Goal: Obtain resource: Download file/media

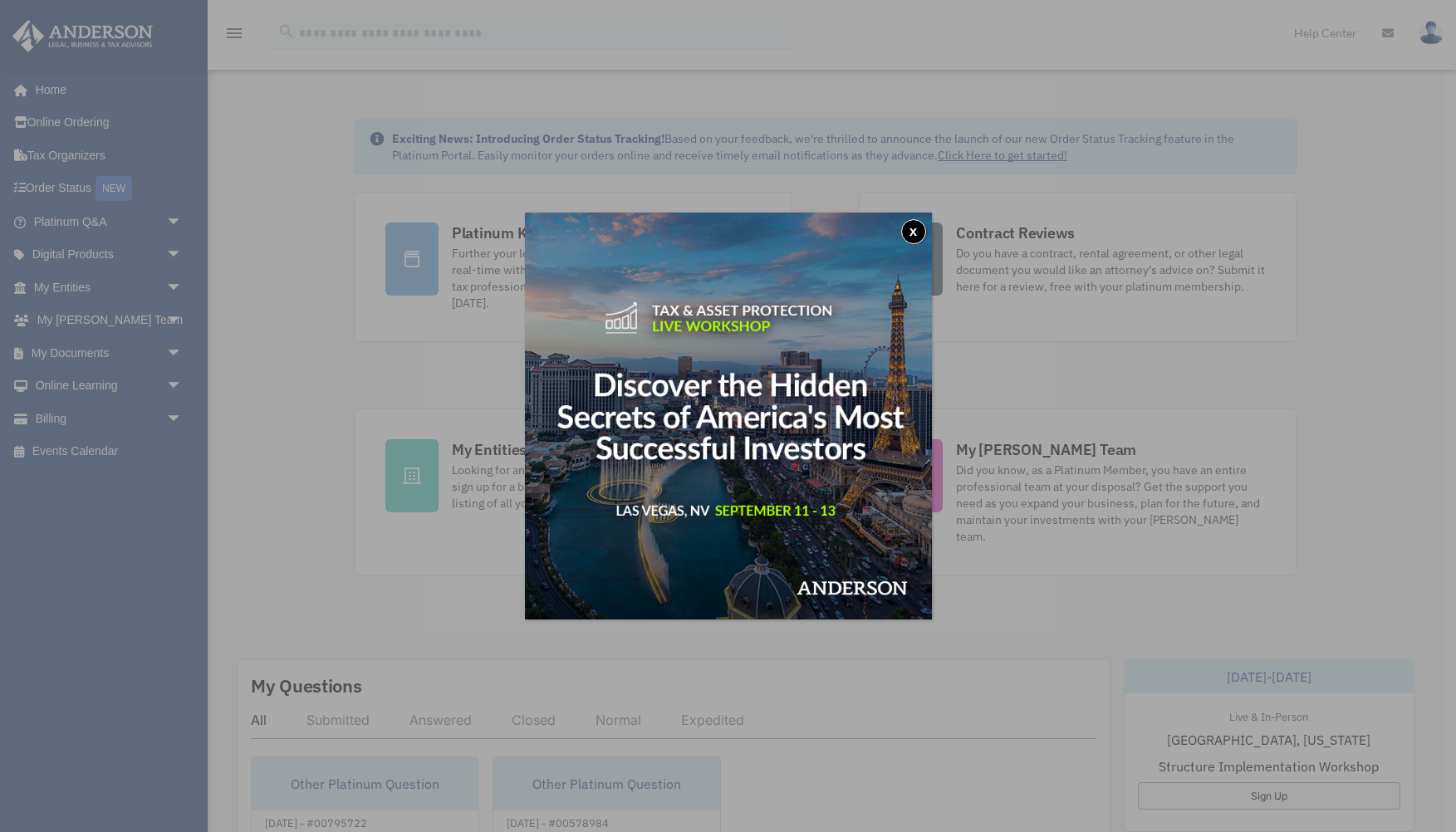
click at [915, 230] on button "x" at bounding box center [913, 231] width 25 height 25
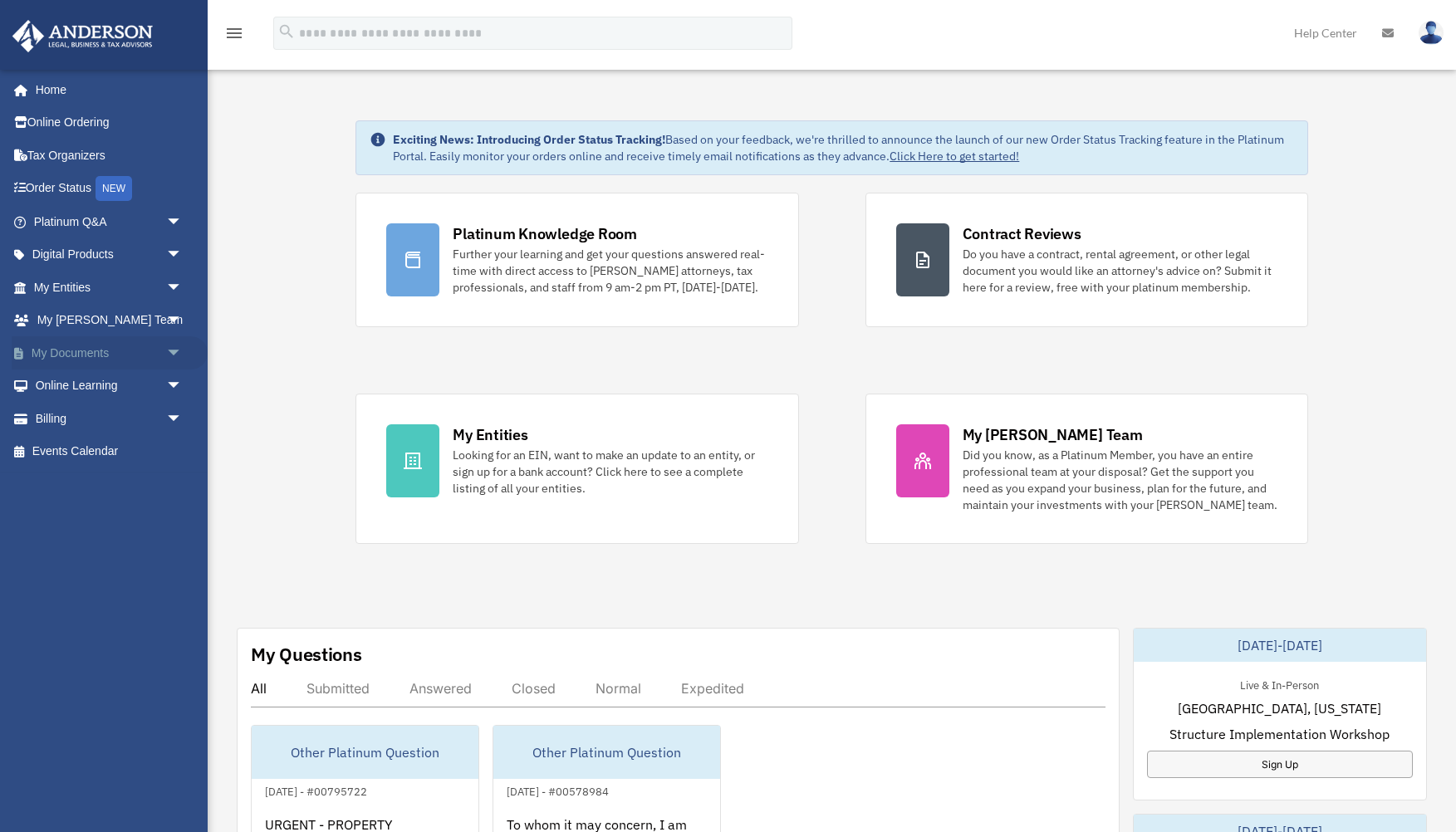
click at [175, 345] on span "arrow_drop_down" at bounding box center [183, 353] width 33 height 34
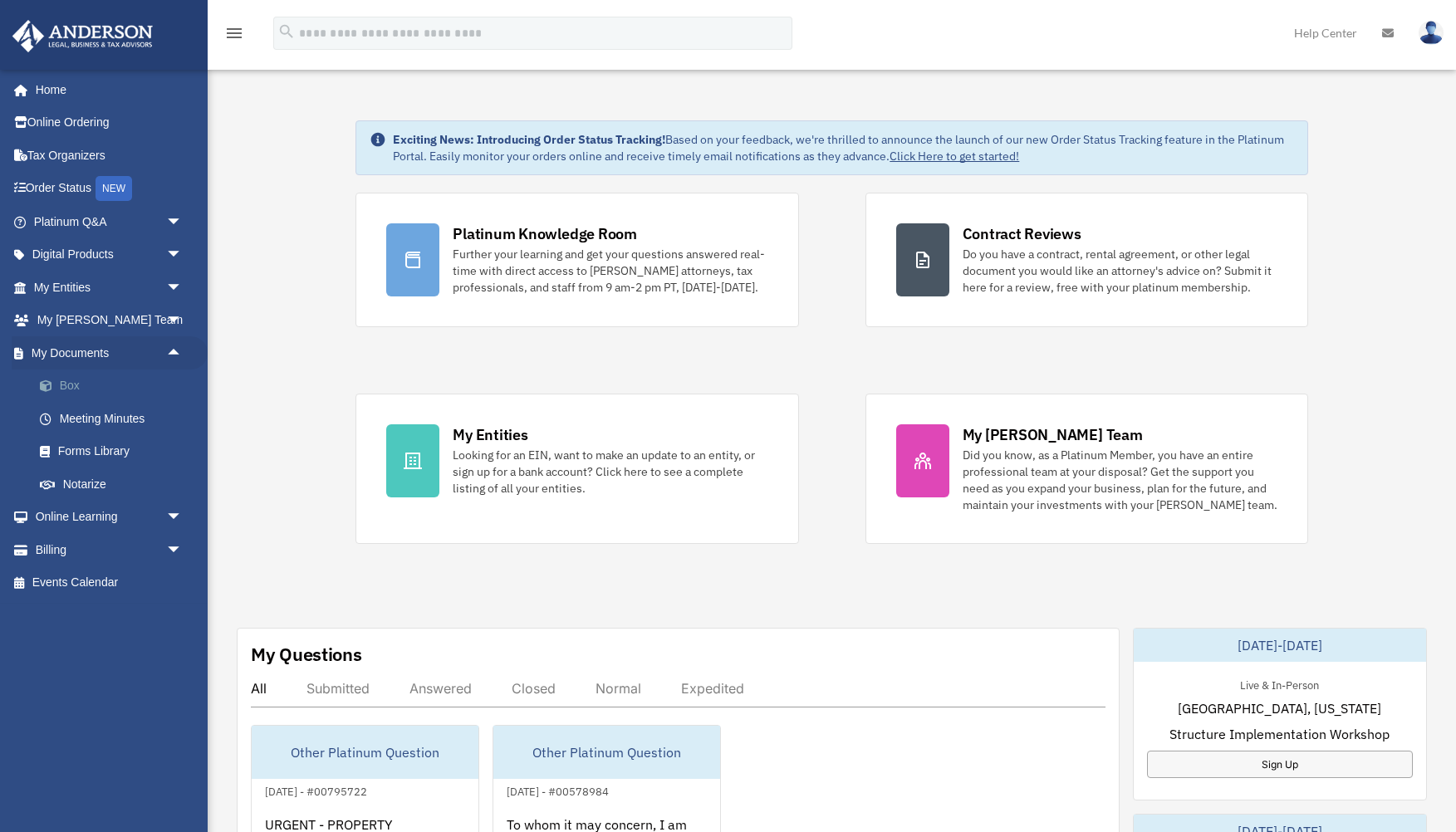
click at [75, 380] on link "Box" at bounding box center [115, 386] width 185 height 33
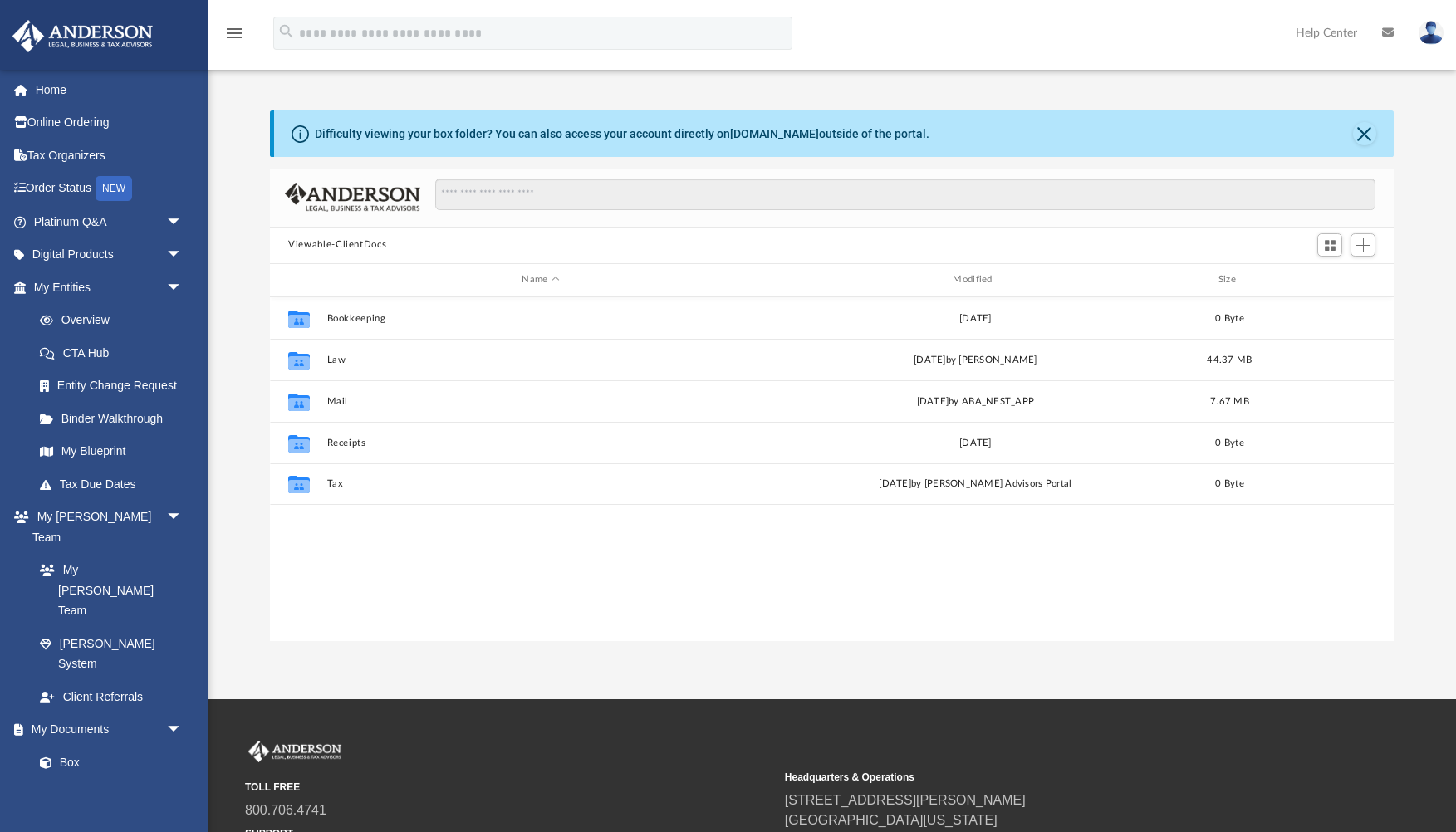
scroll to position [1, 1]
click at [1361, 137] on button "Close" at bounding box center [1364, 133] width 23 height 23
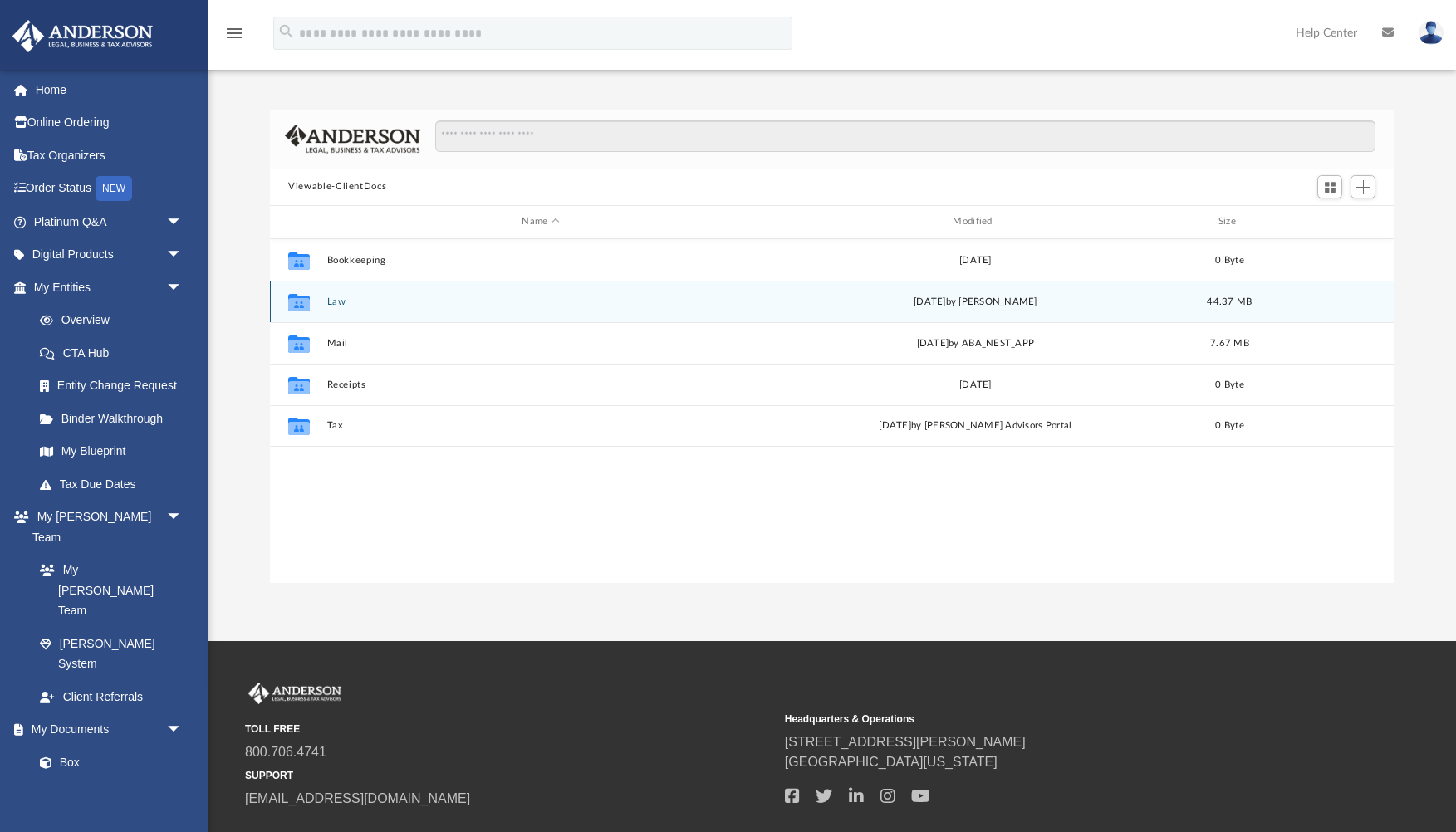
click at [338, 302] on button "Law" at bounding box center [541, 302] width 427 height 10
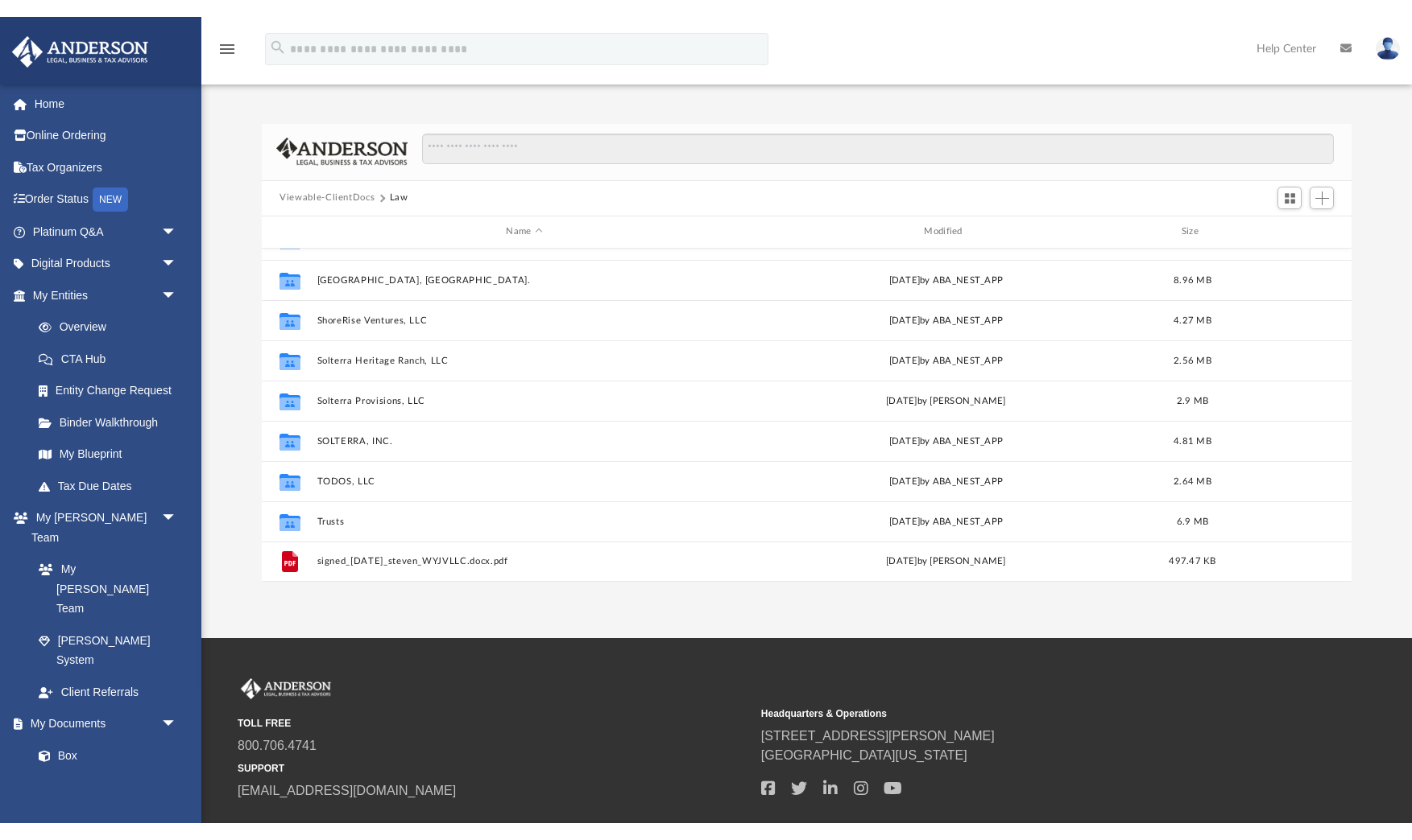
scroll to position [270, 0]
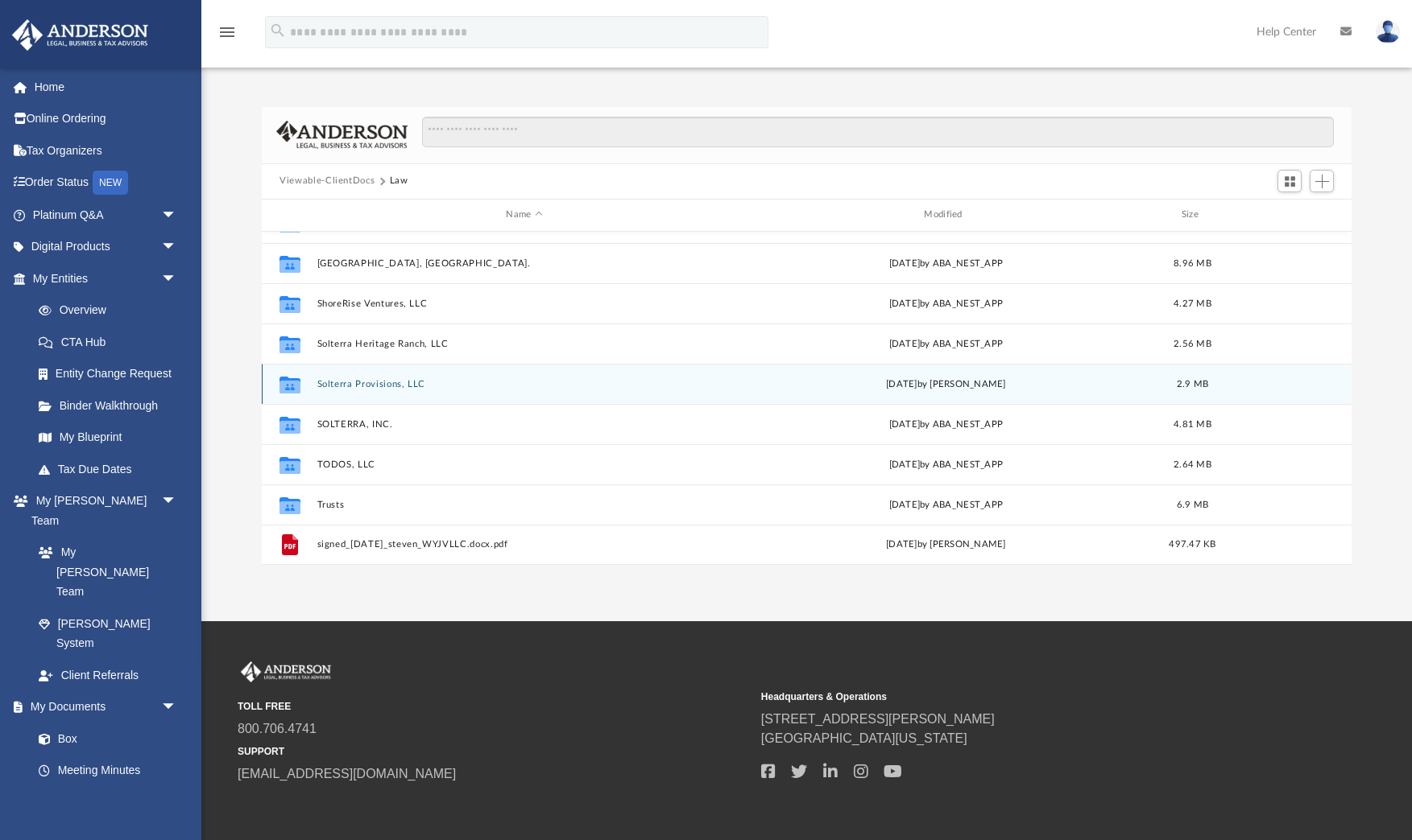
click at [395, 385] on button "Solterra Provisions, LLC" at bounding box center [524, 384] width 414 height 10
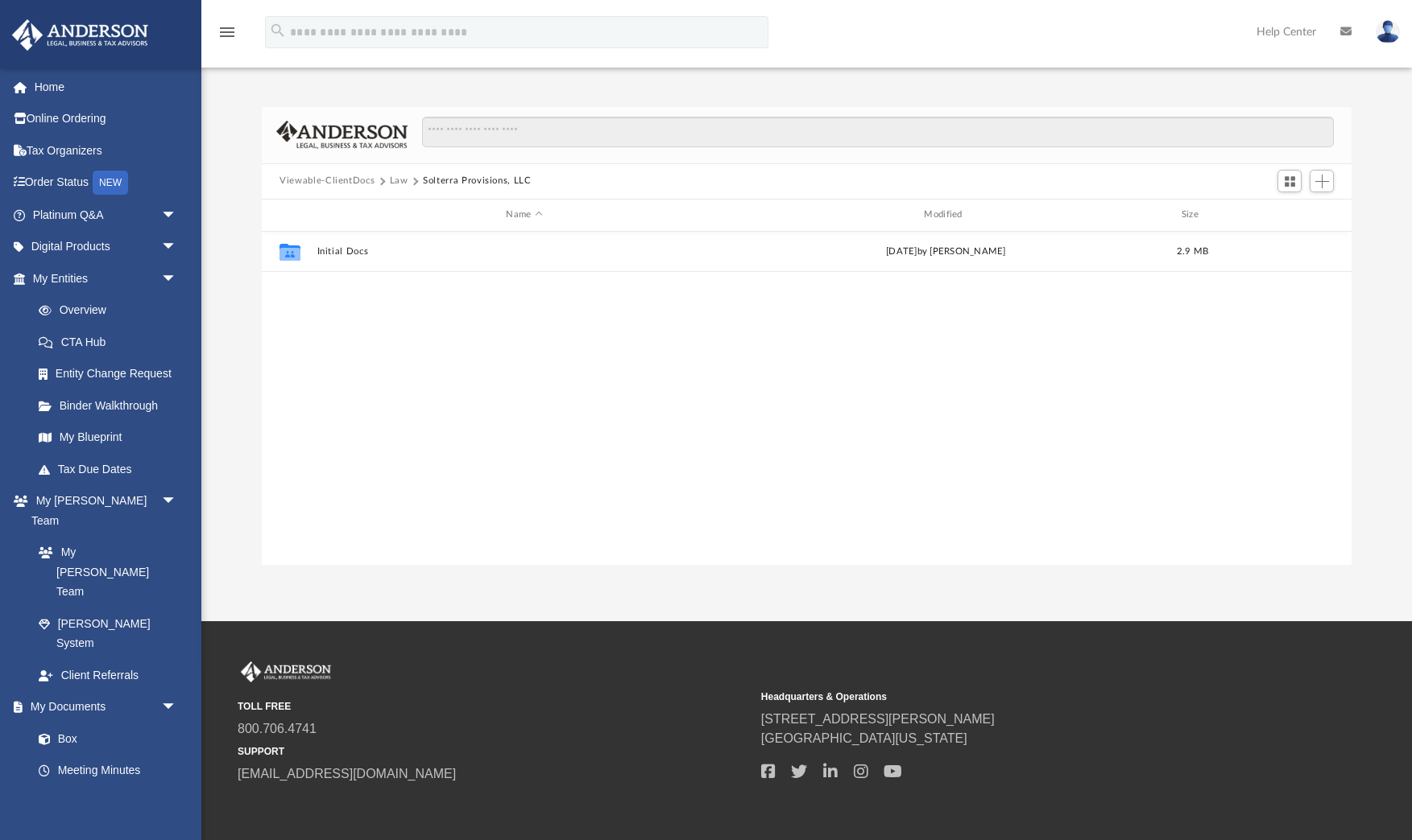
scroll to position [0, 0]
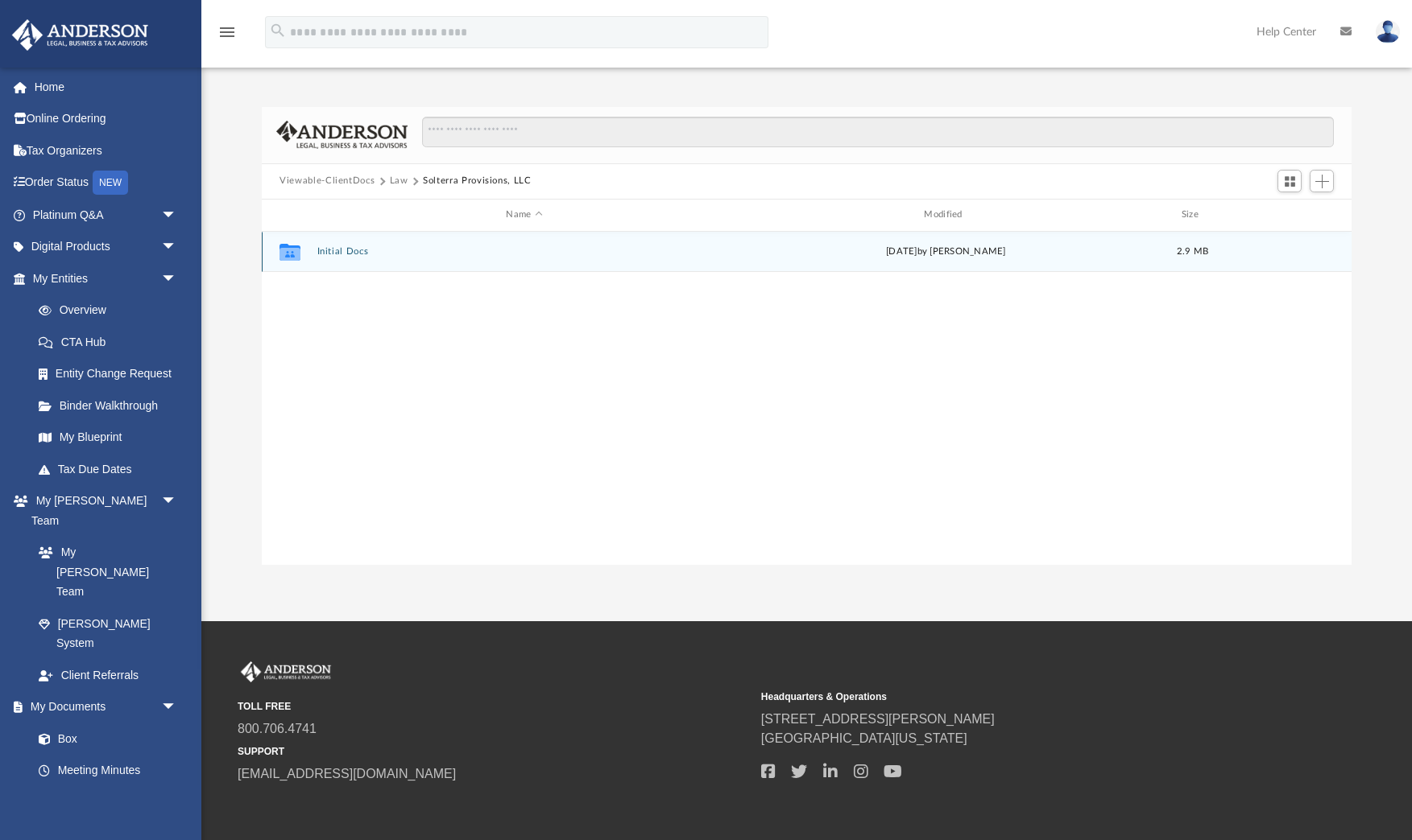
click at [345, 256] on button "Initial Docs" at bounding box center [524, 251] width 414 height 10
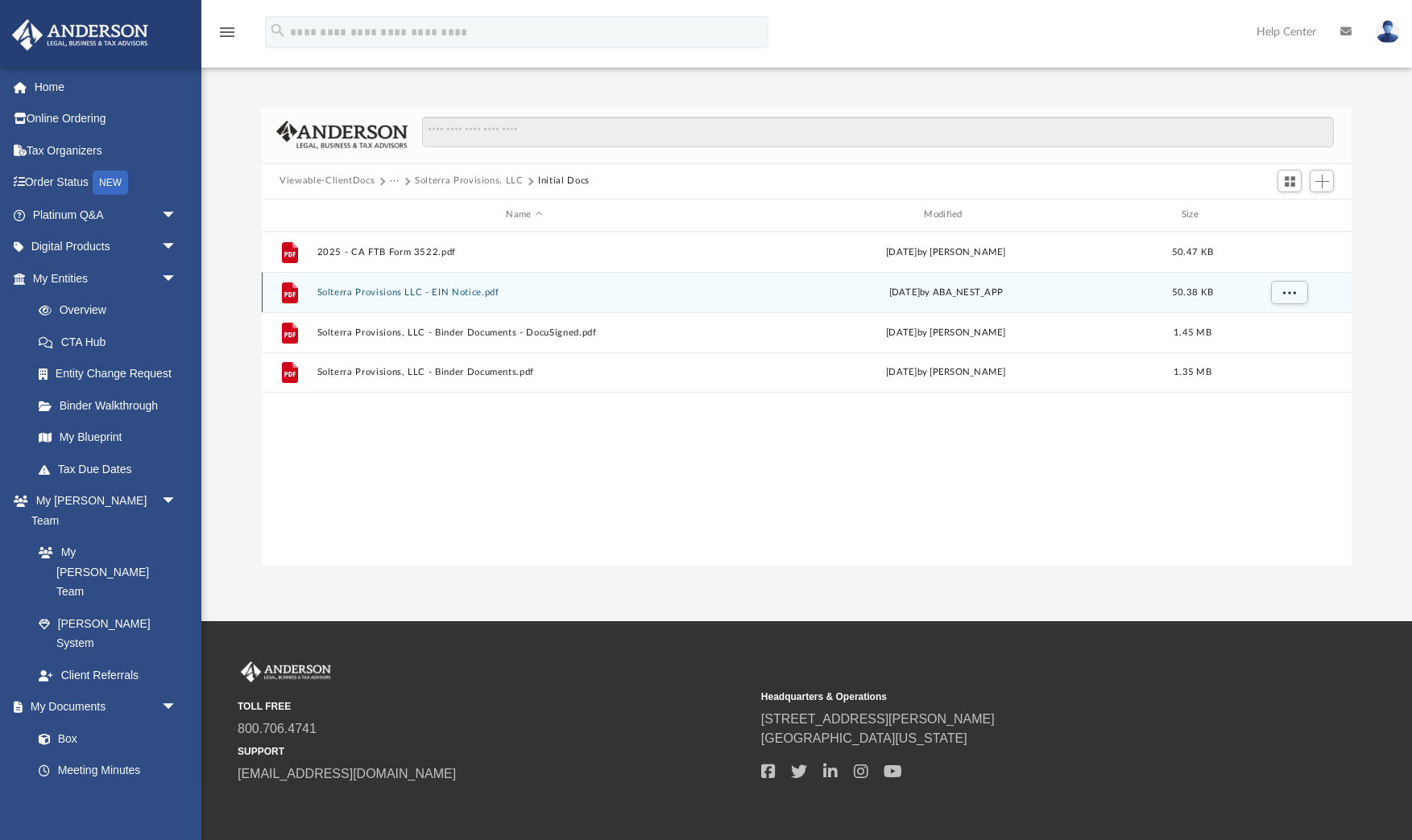
click at [456, 290] on button "Solterra Provisions LLC - EIN Notice.pdf" at bounding box center [524, 292] width 414 height 10
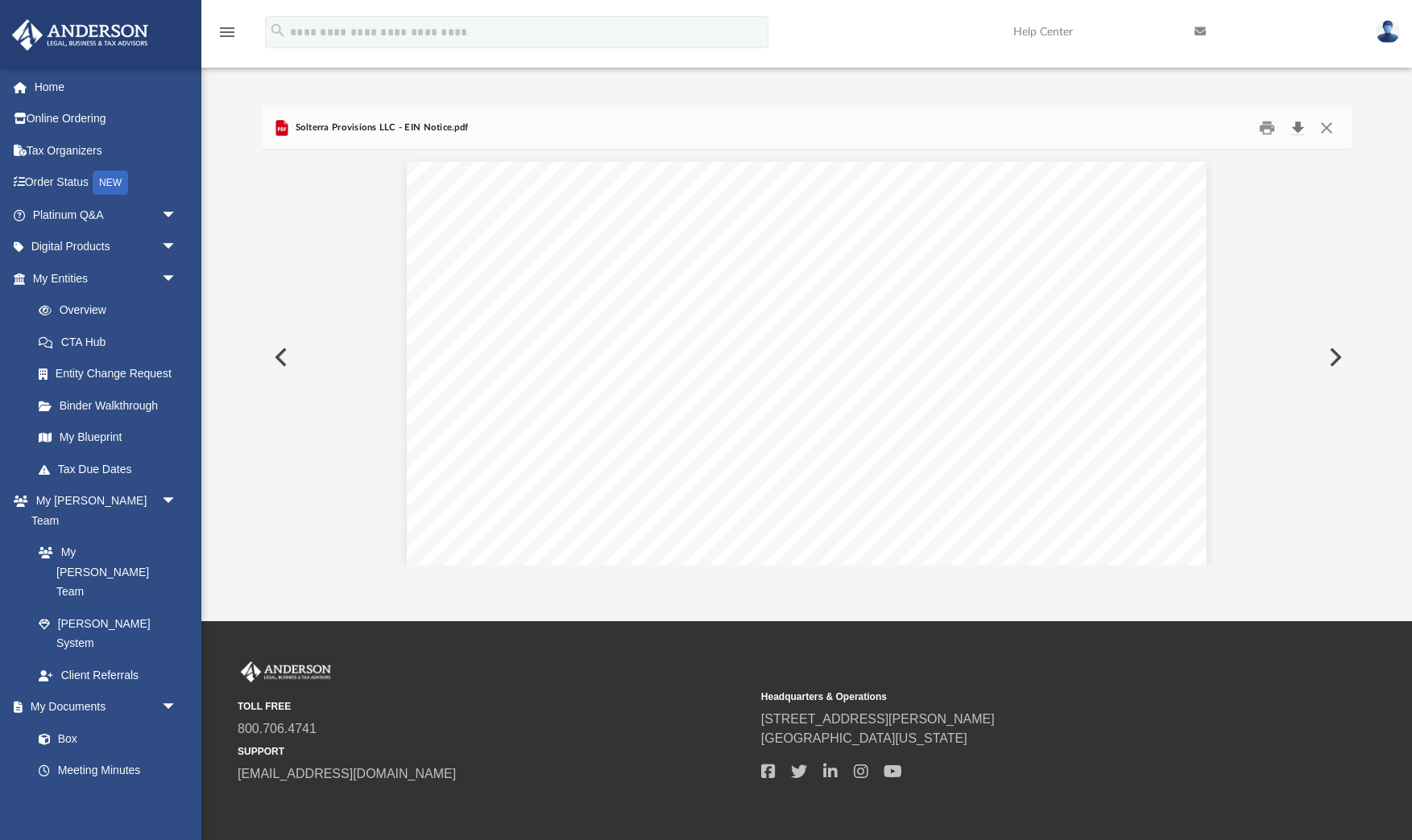
click at [1297, 125] on button "Download" at bounding box center [1297, 128] width 29 height 25
click at [1324, 128] on button "Close" at bounding box center [1325, 128] width 29 height 25
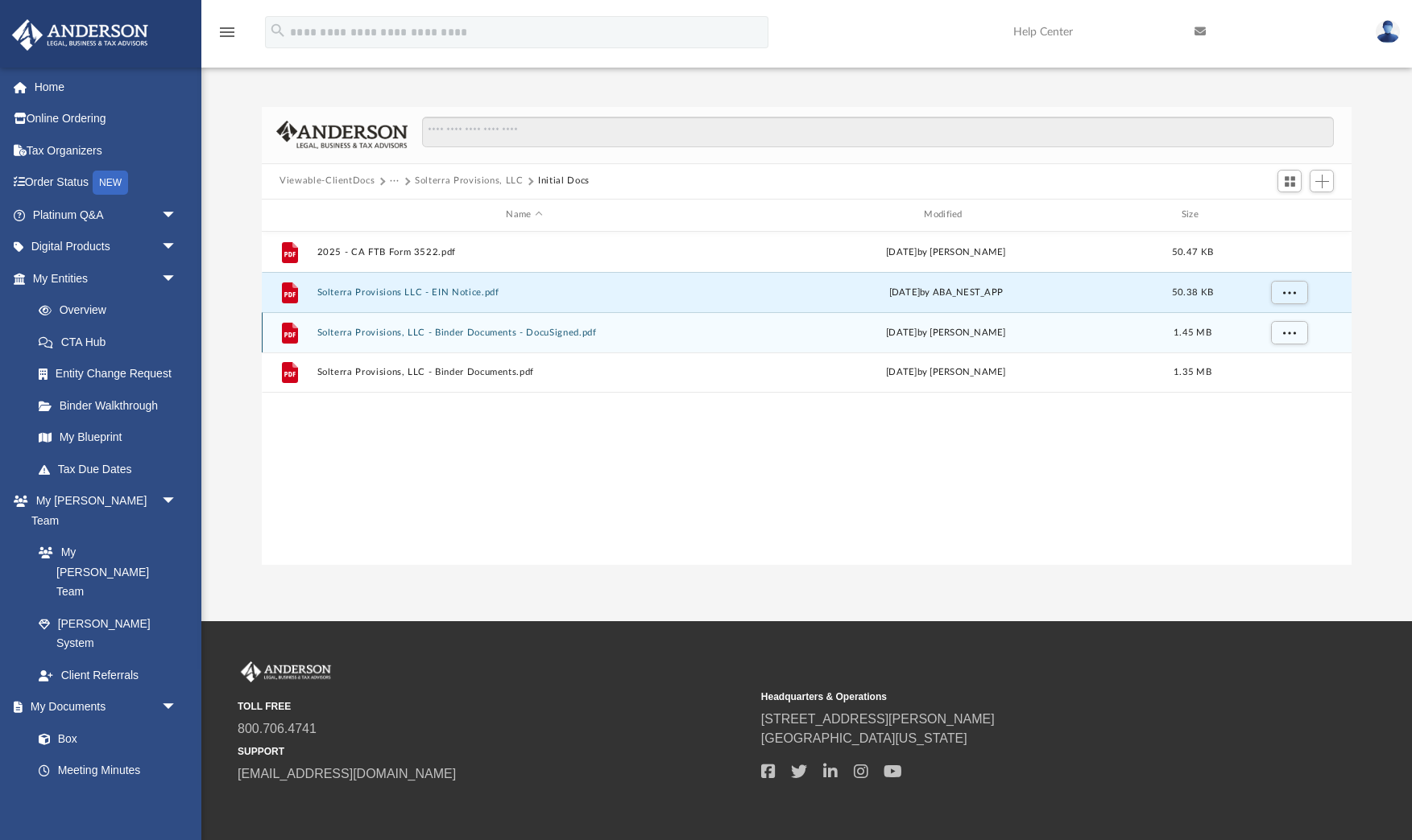
click at [447, 333] on button "Solterra Provisions, LLC - Binder Documents - DocuSigned.pdf" at bounding box center [524, 333] width 414 height 10
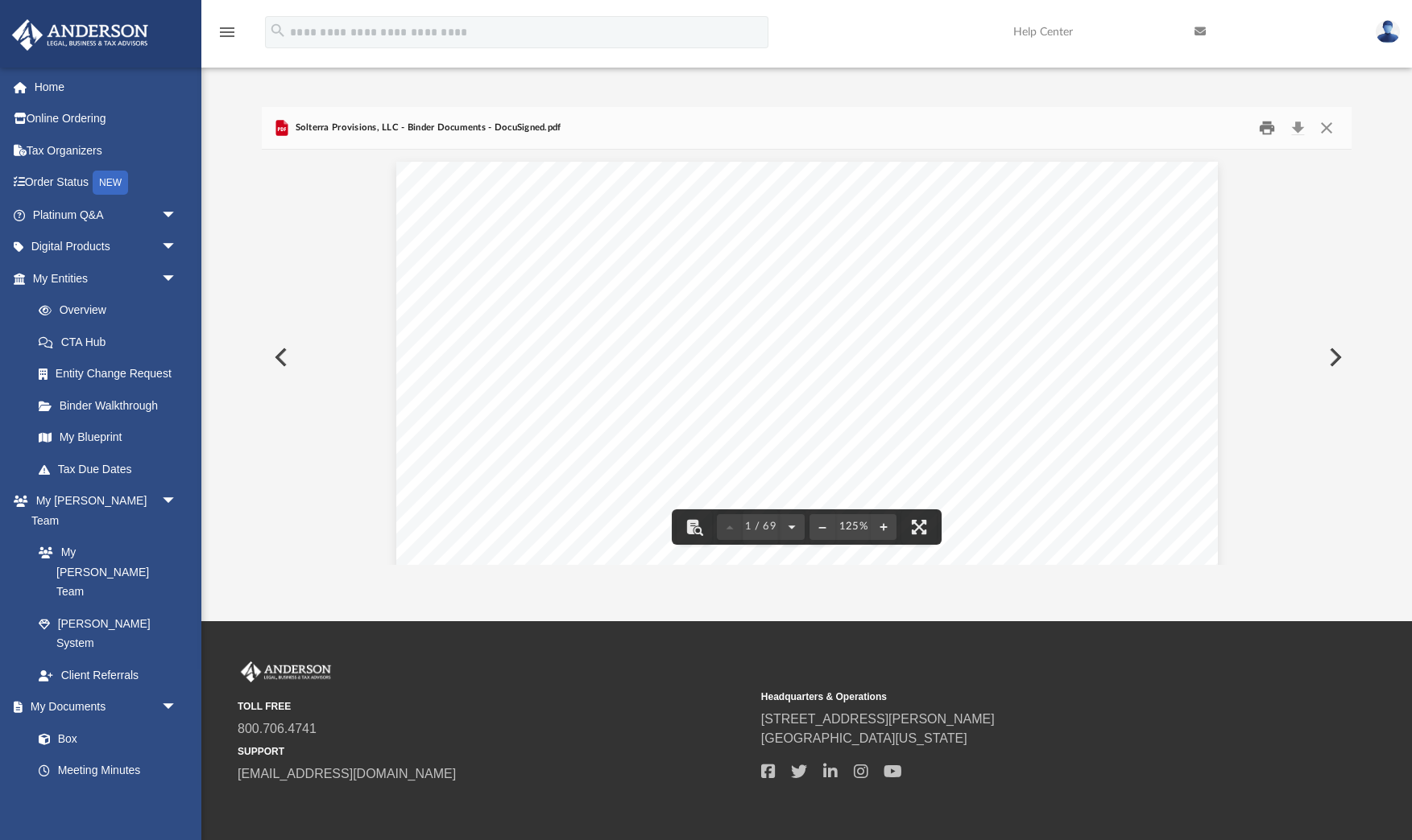
click at [1267, 129] on button "Print" at bounding box center [1267, 128] width 32 height 25
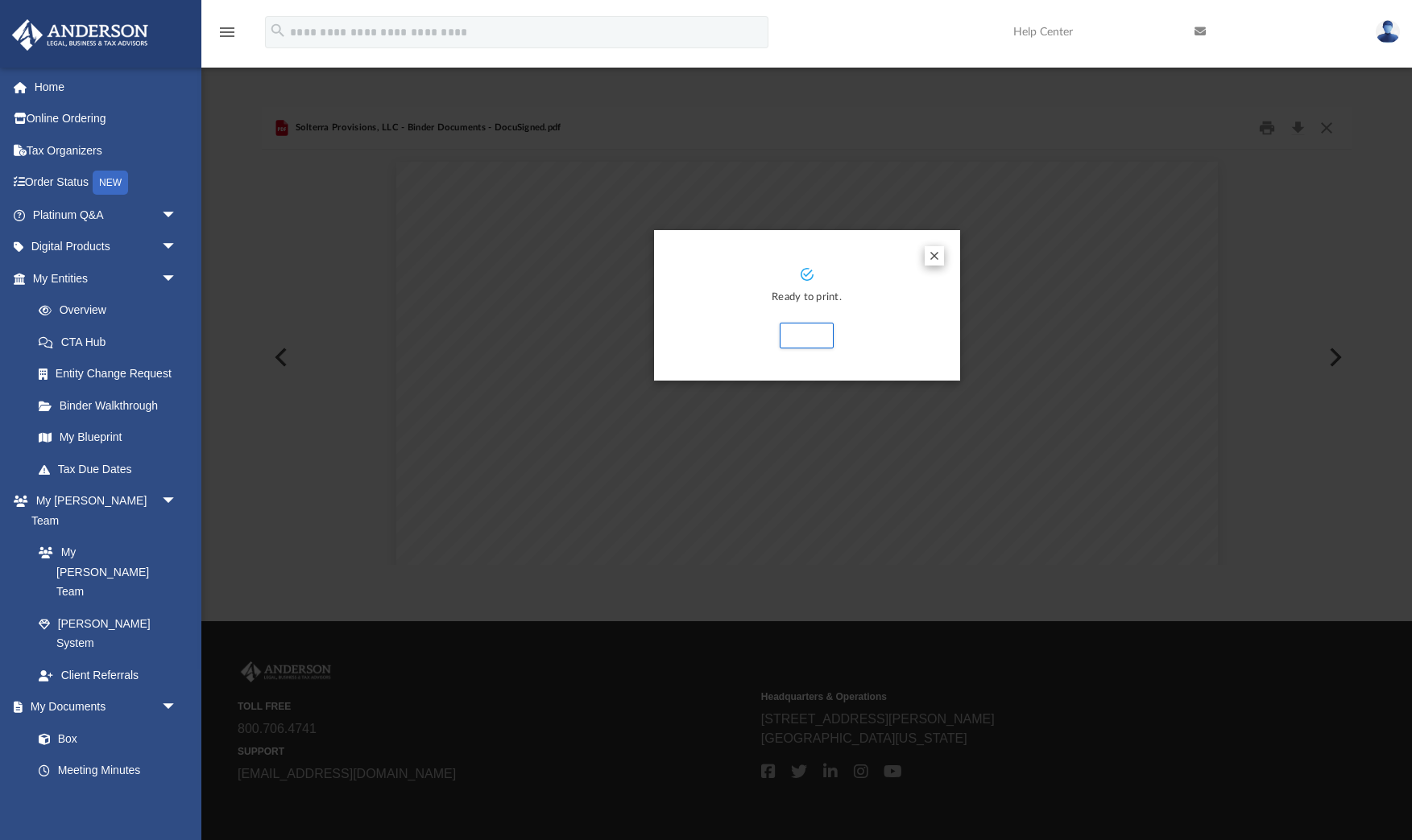
click at [932, 256] on button "Preview" at bounding box center [934, 255] width 19 height 19
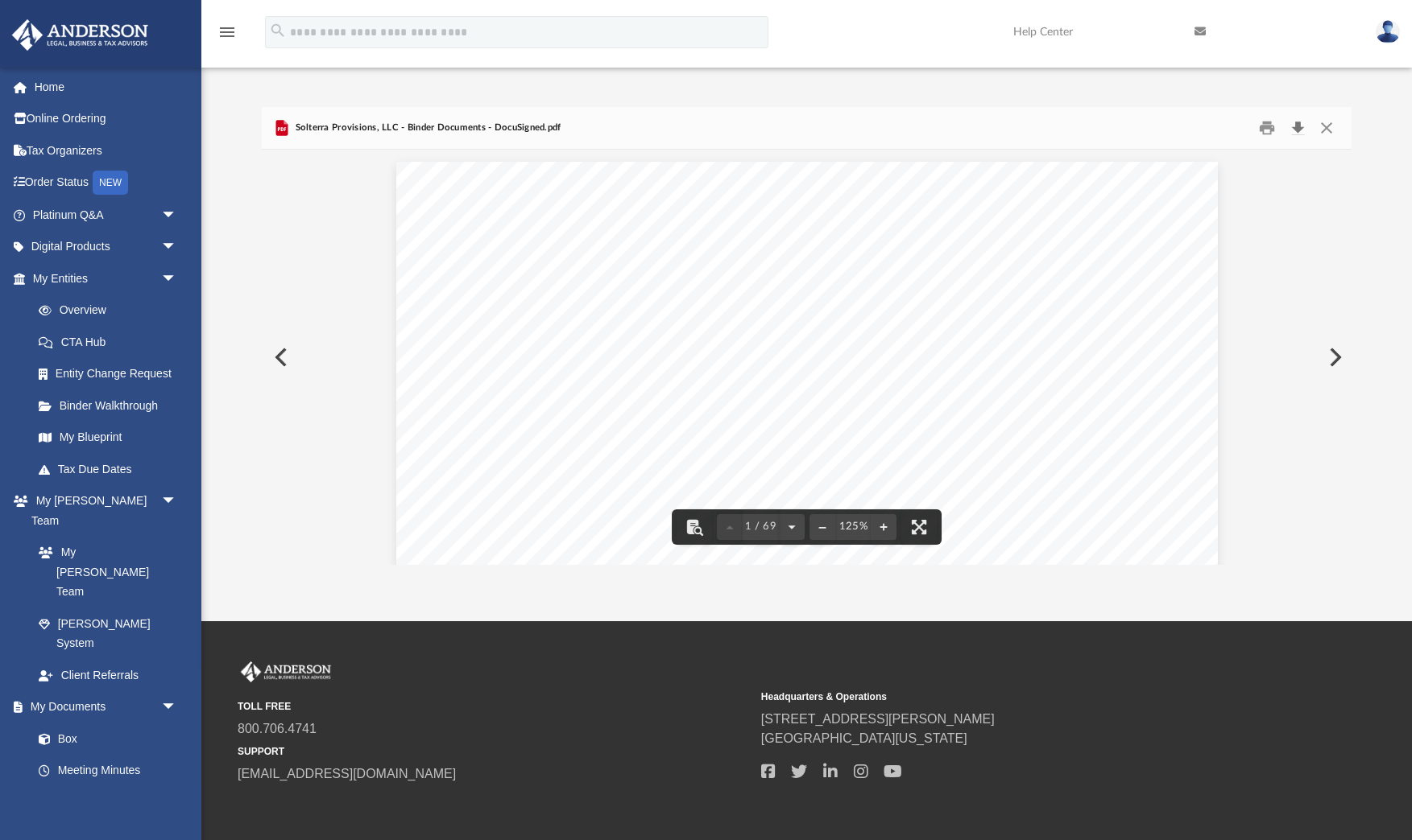
click at [1295, 128] on button "Download" at bounding box center [1297, 128] width 29 height 25
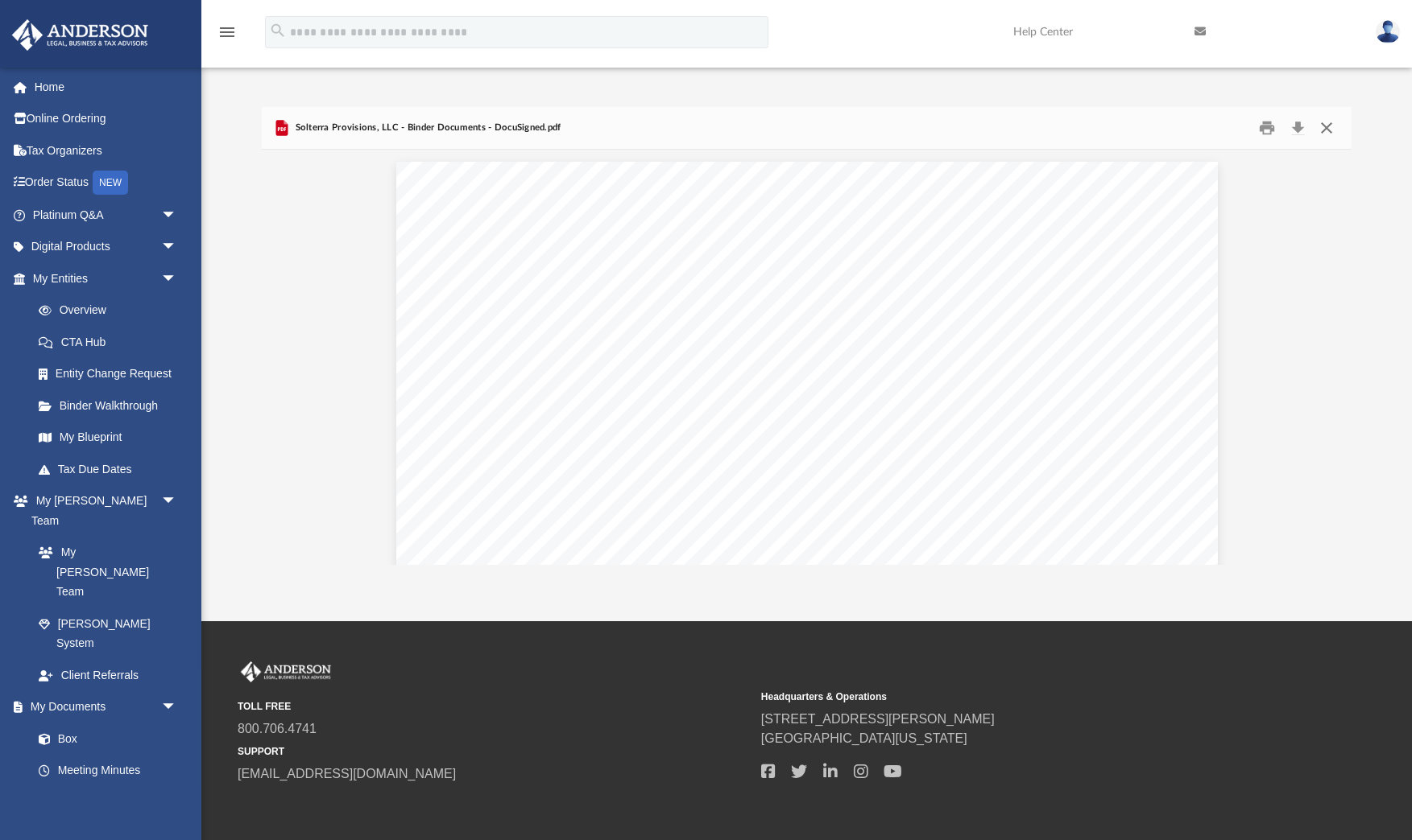
click at [1326, 128] on button "Close" at bounding box center [1325, 128] width 29 height 25
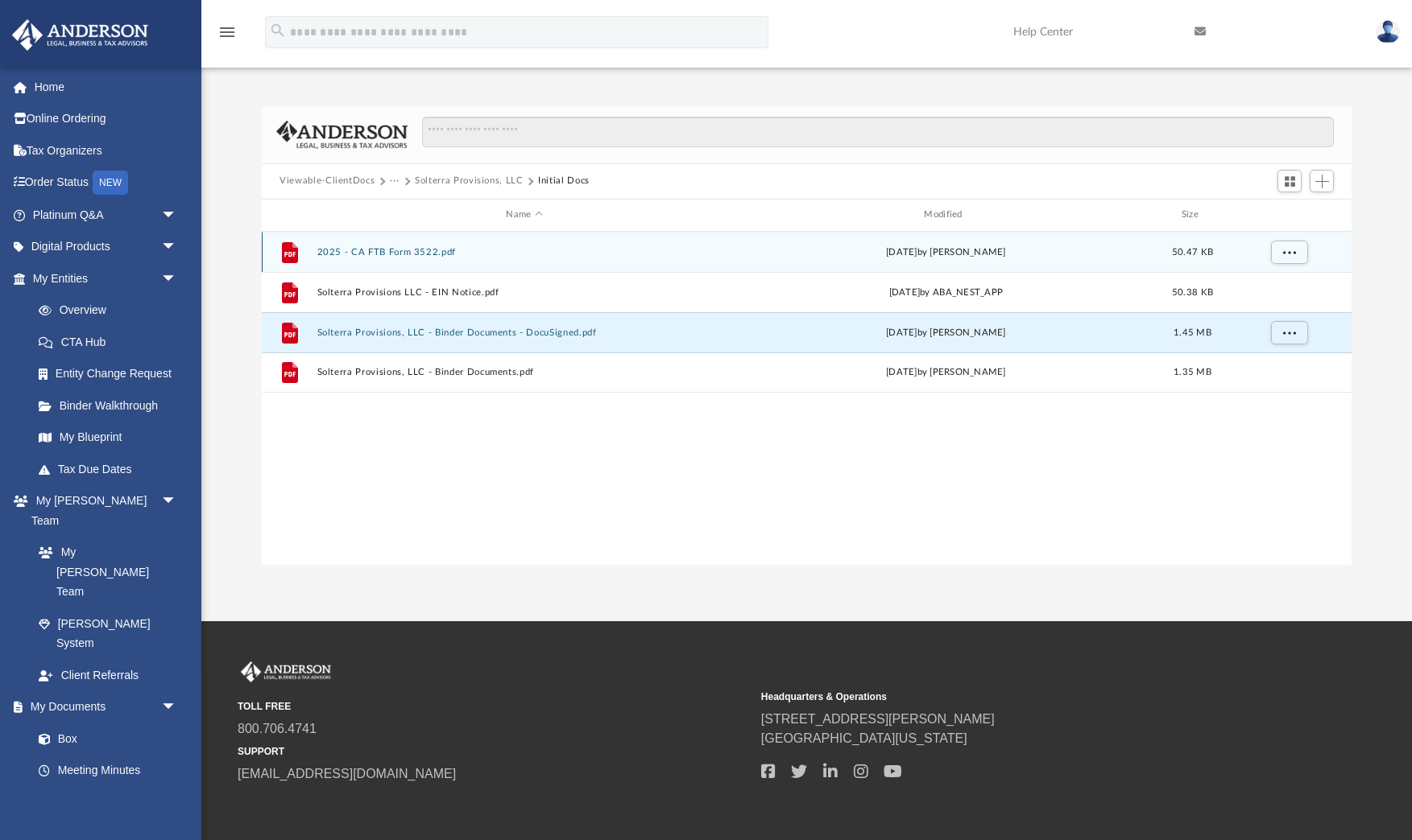
click at [387, 255] on button "2025 - CA FTB Form 3522.pdf" at bounding box center [524, 252] width 414 height 10
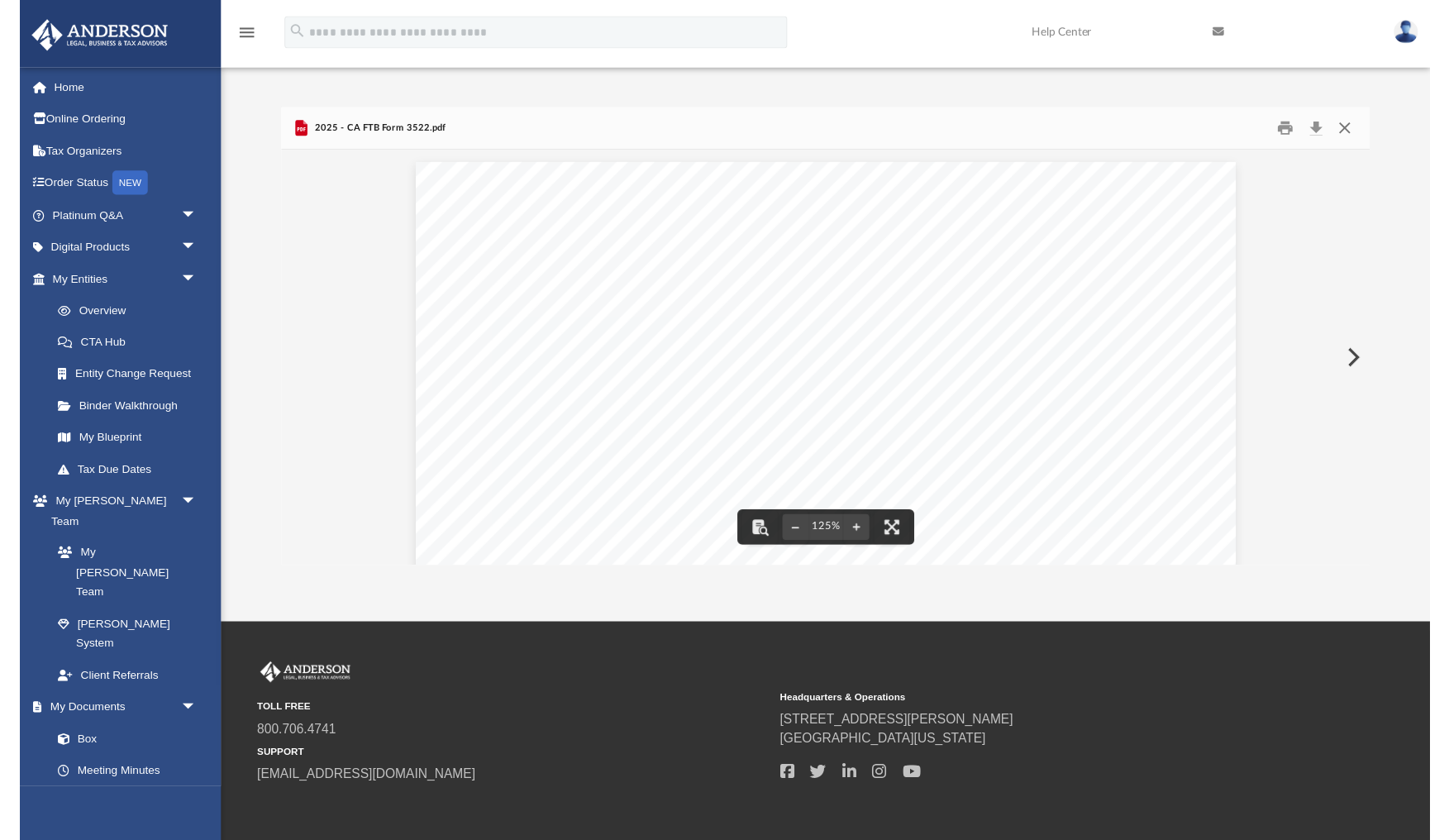
scroll to position [-1, 0]
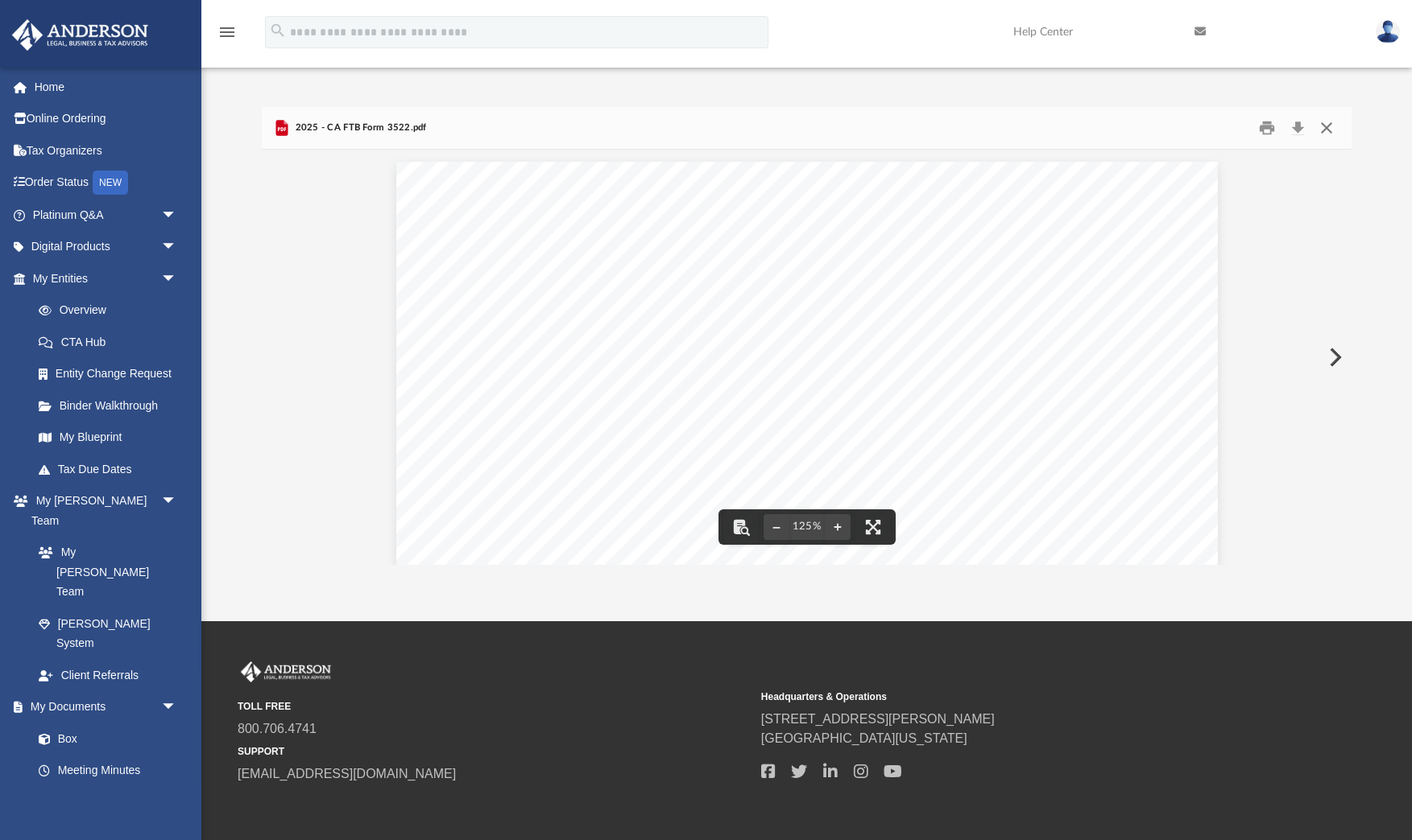
click at [1327, 120] on button "Close" at bounding box center [1325, 128] width 29 height 25
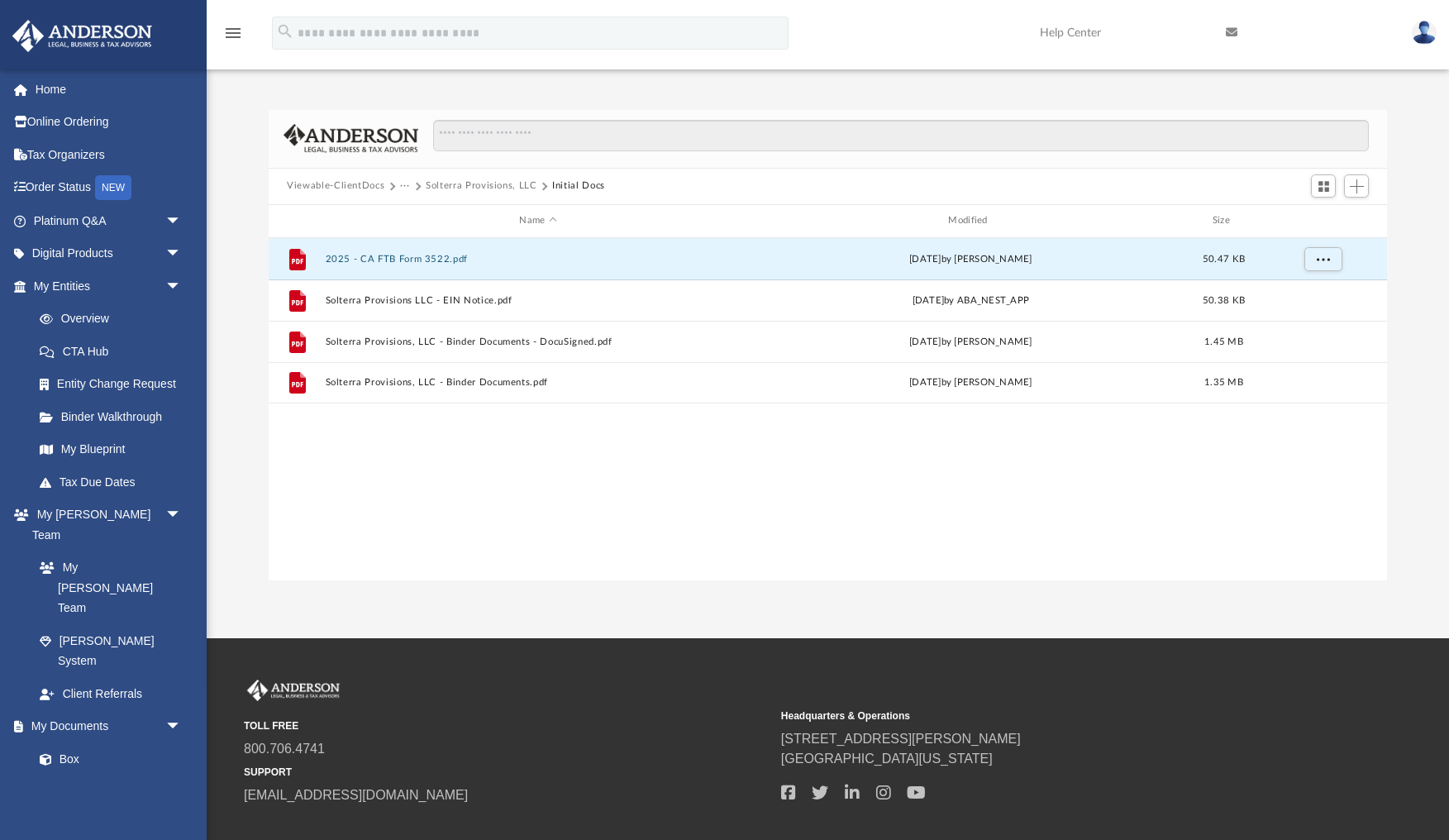
click at [402, 188] on button "···" at bounding box center [405, 185] width 10 height 15
click at [426, 223] on li "Law" at bounding box center [418, 216] width 19 height 17
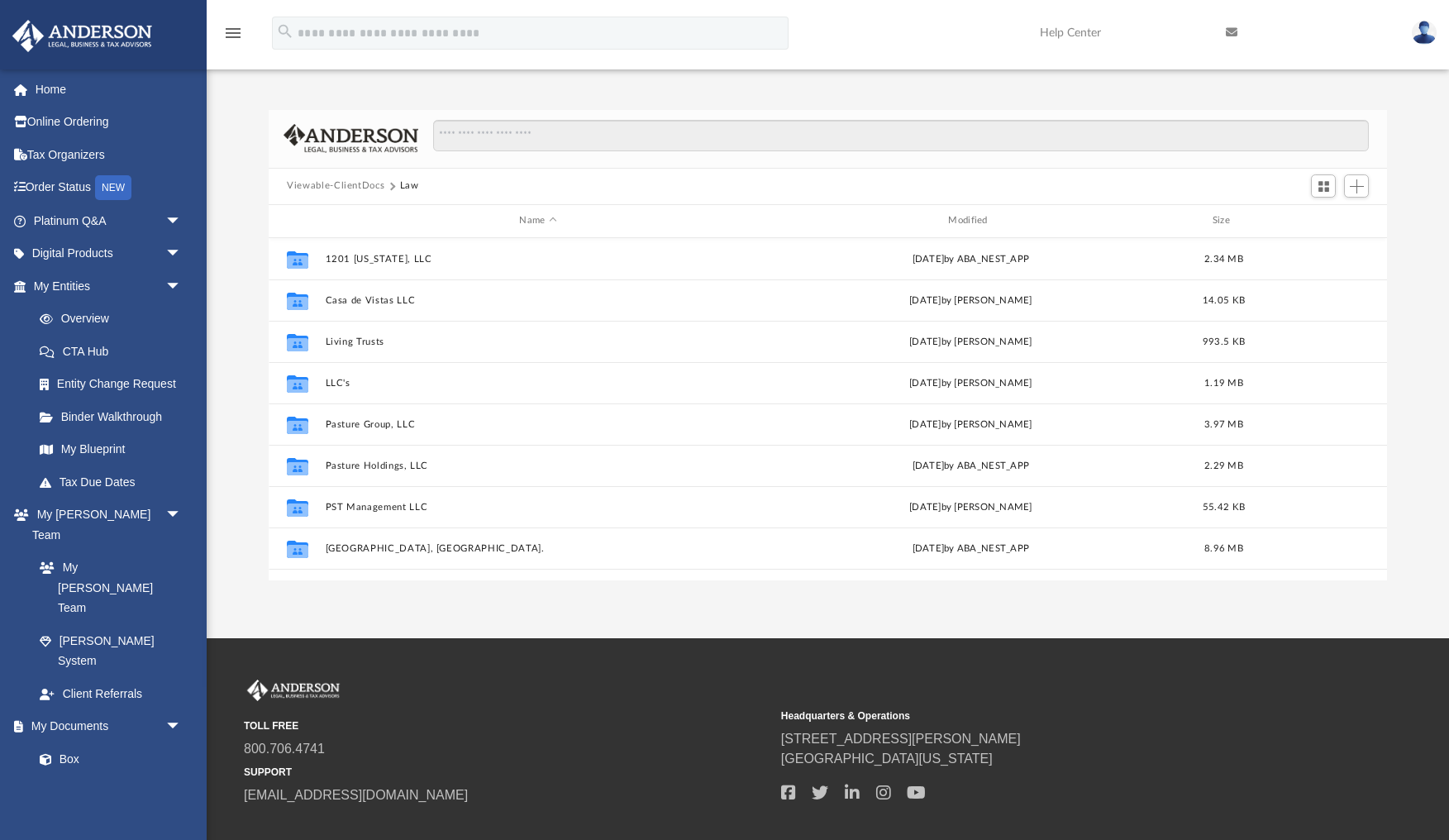
click at [406, 188] on button "Law" at bounding box center [410, 185] width 19 height 15
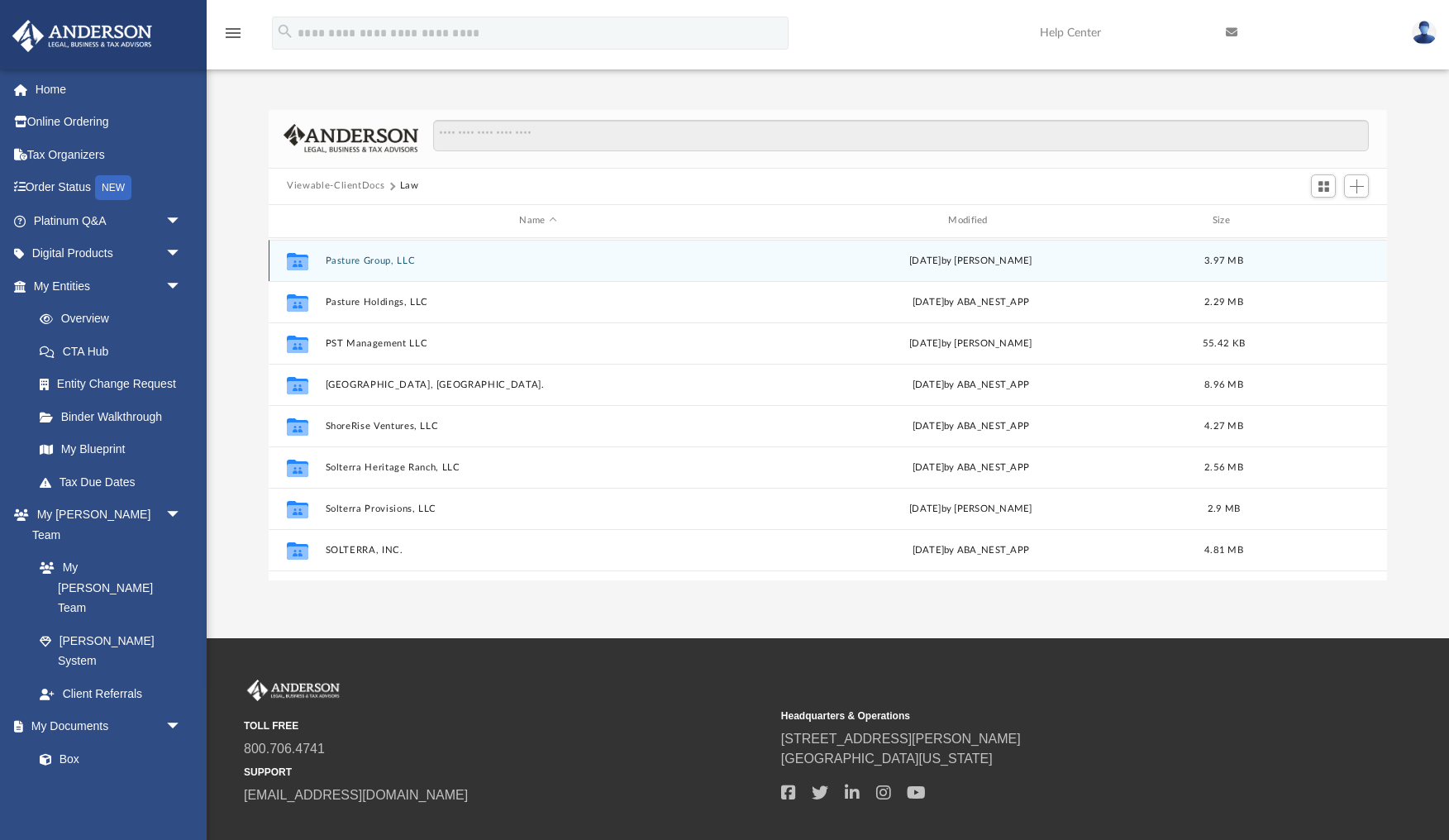
scroll to position [236, 0]
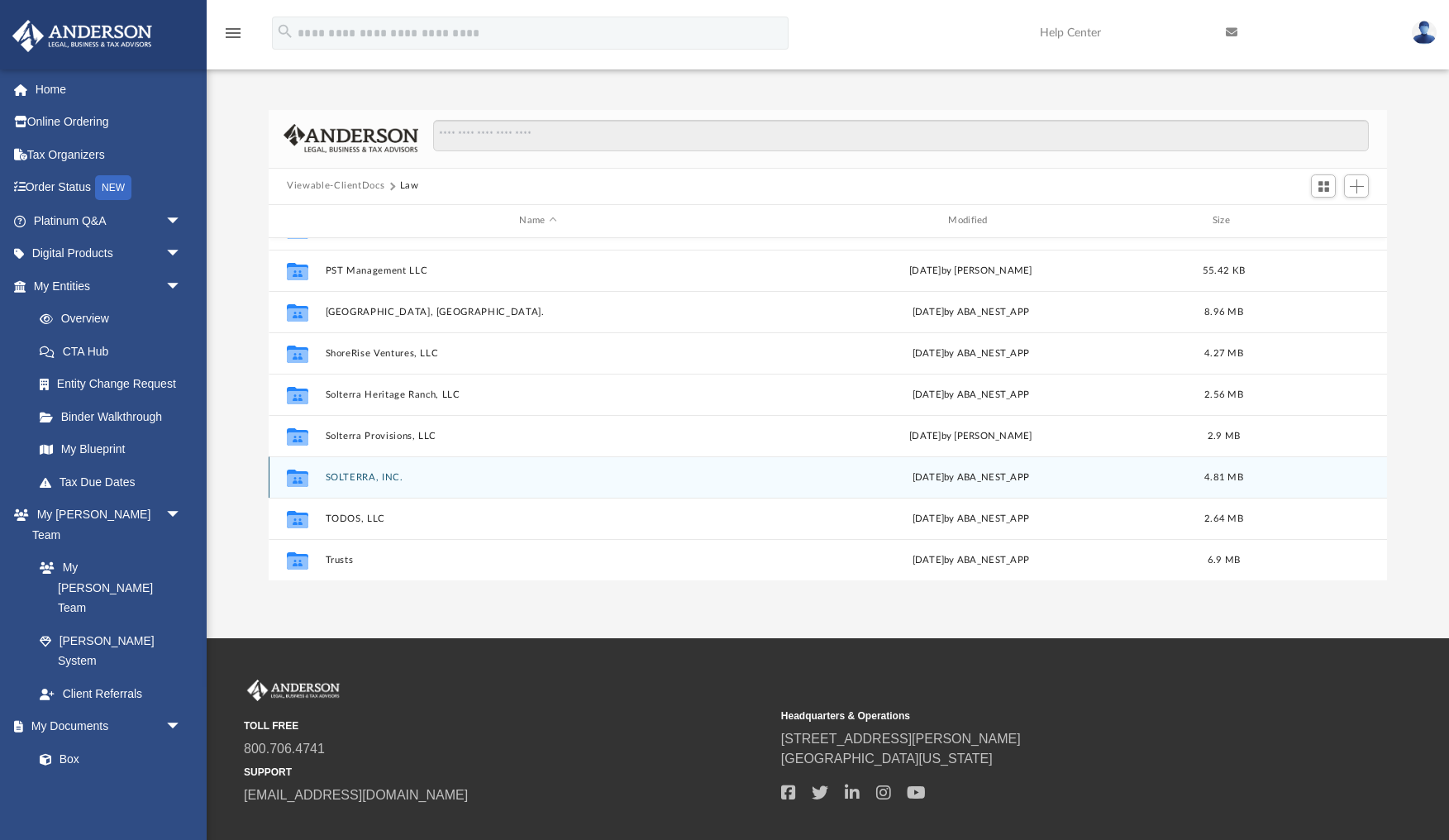
click at [360, 475] on button "SOLTERRA, INC." at bounding box center [538, 477] width 425 height 10
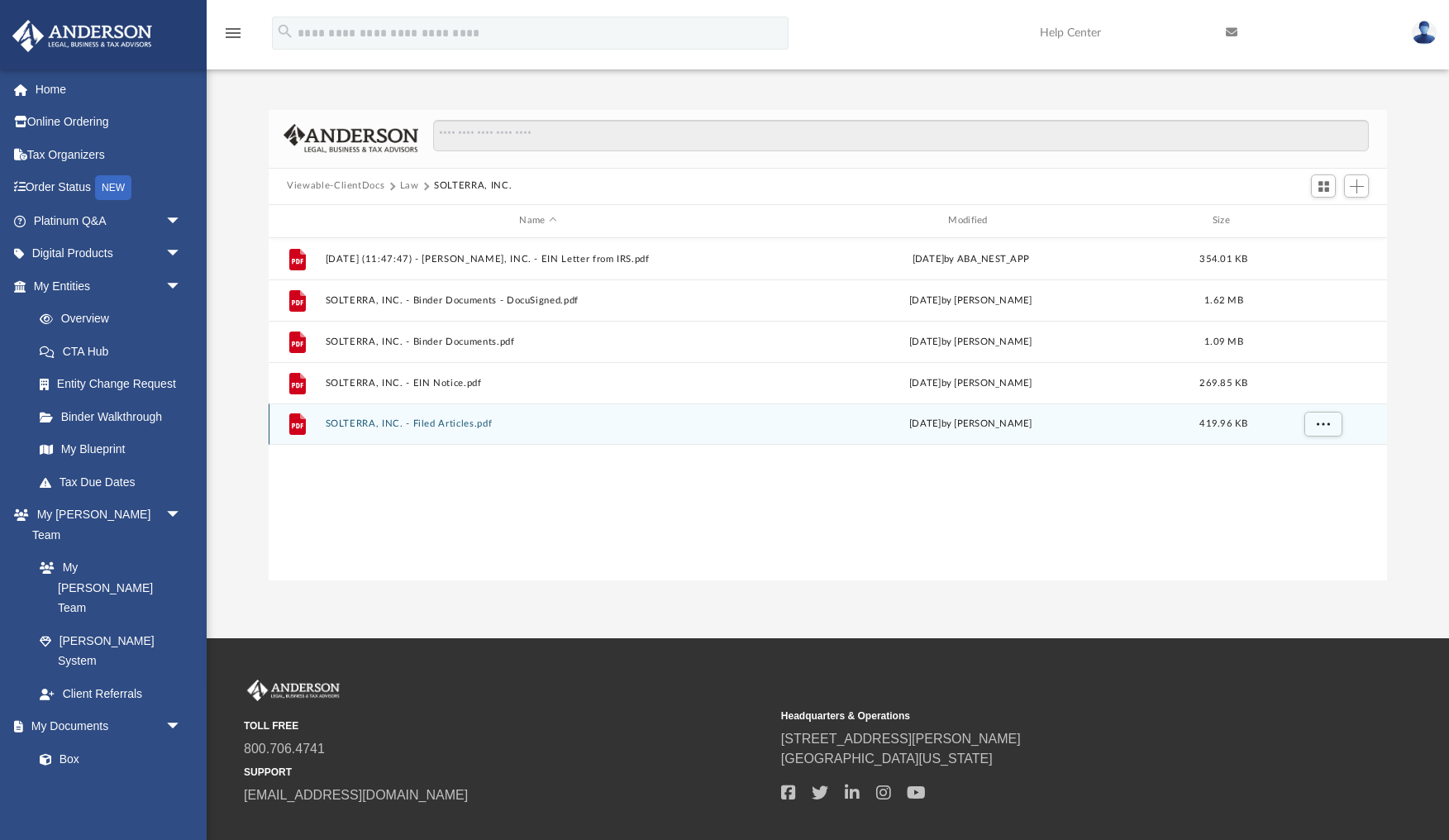
scroll to position [0, 0]
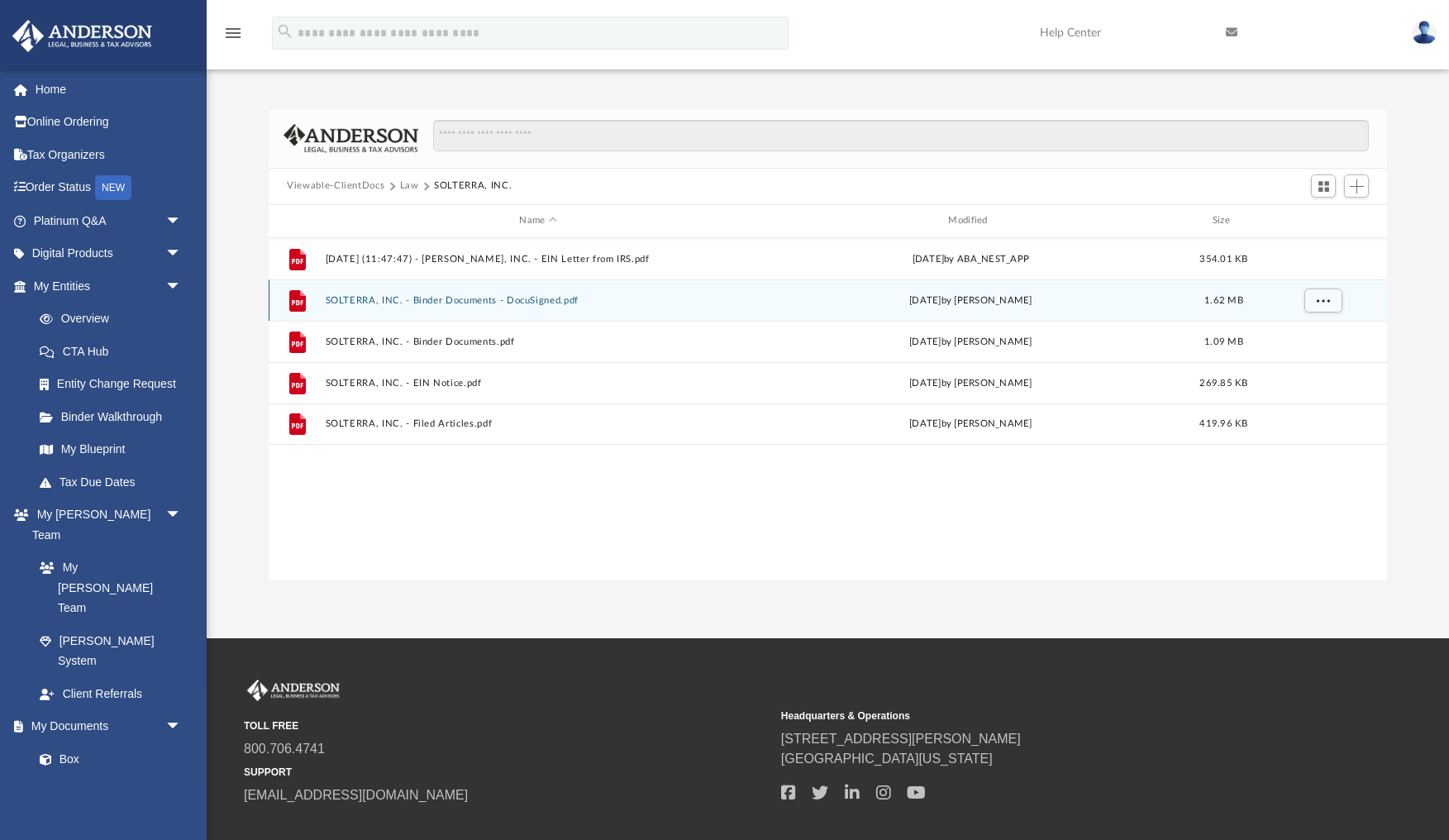
click at [446, 300] on button "SOLTERRA, INC. - Binder Documents - DocuSigned.pdf" at bounding box center [538, 300] width 425 height 10
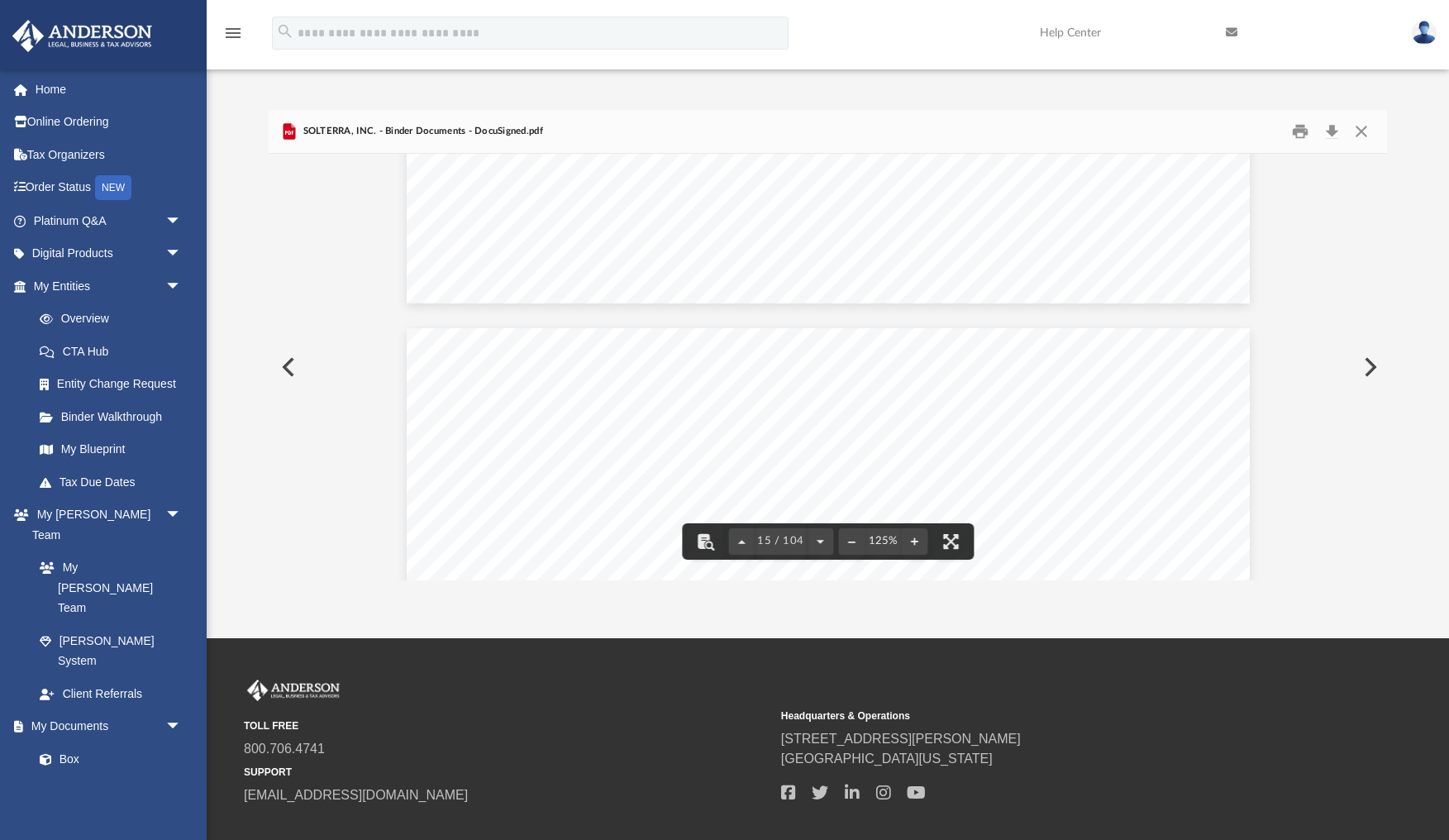
scroll to position [15473, 0]
click at [1334, 140] on button "Download" at bounding box center [1331, 131] width 29 height 26
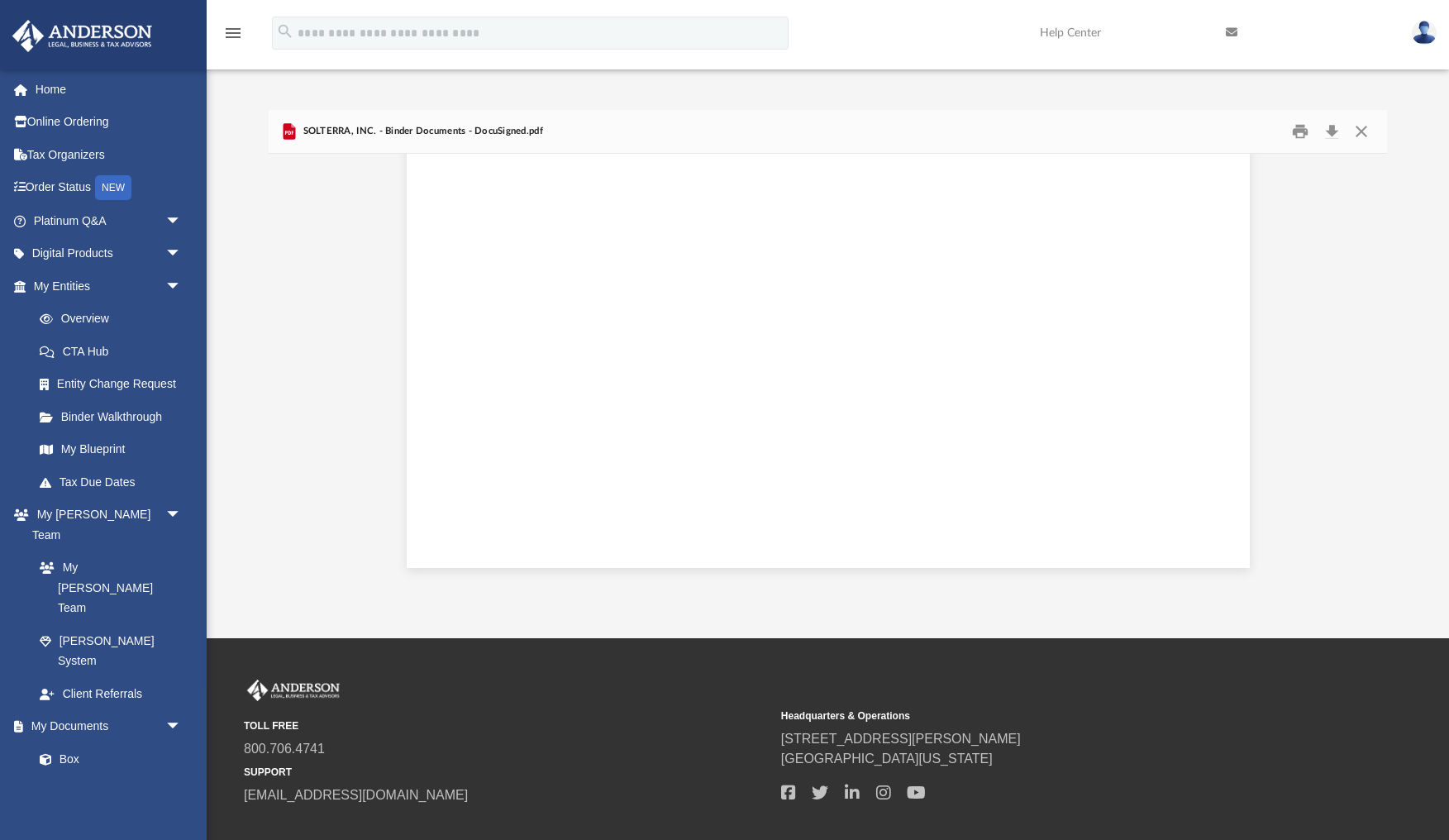
scroll to position [15618, 0]
